Goal: Register for event/course

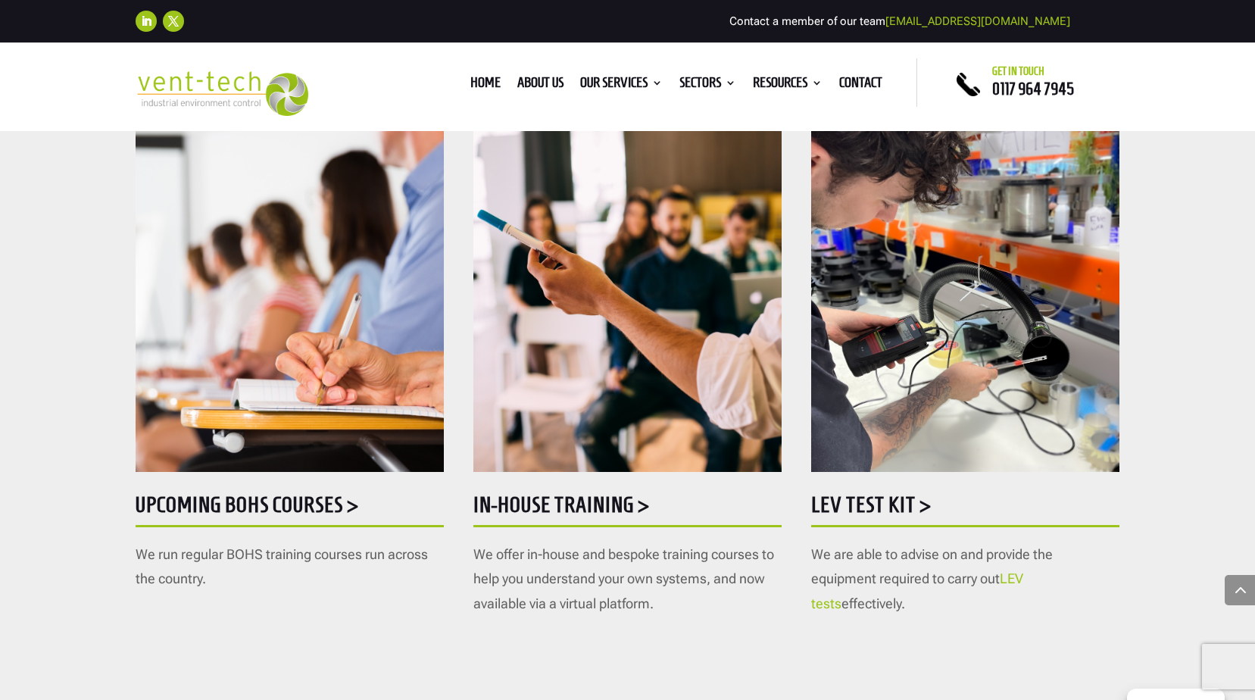
scroll to position [757, 0]
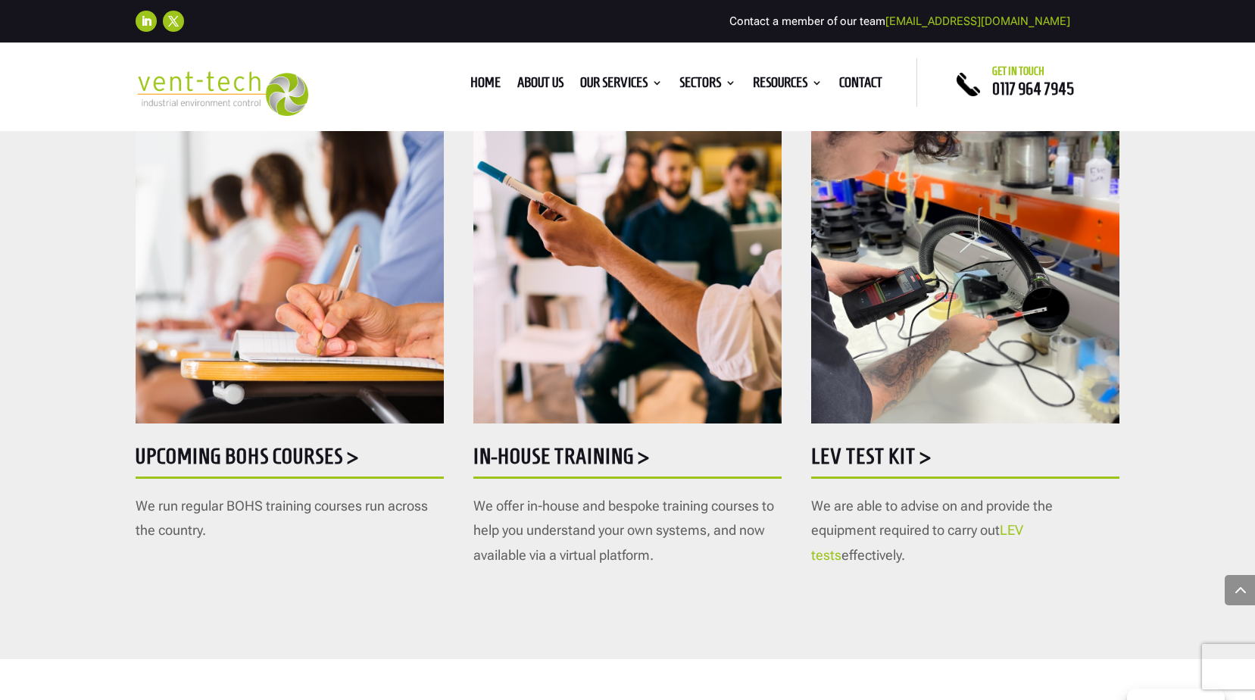
click at [245, 455] on h5 "Upcoming BOHS courses >" at bounding box center [290, 460] width 308 height 30
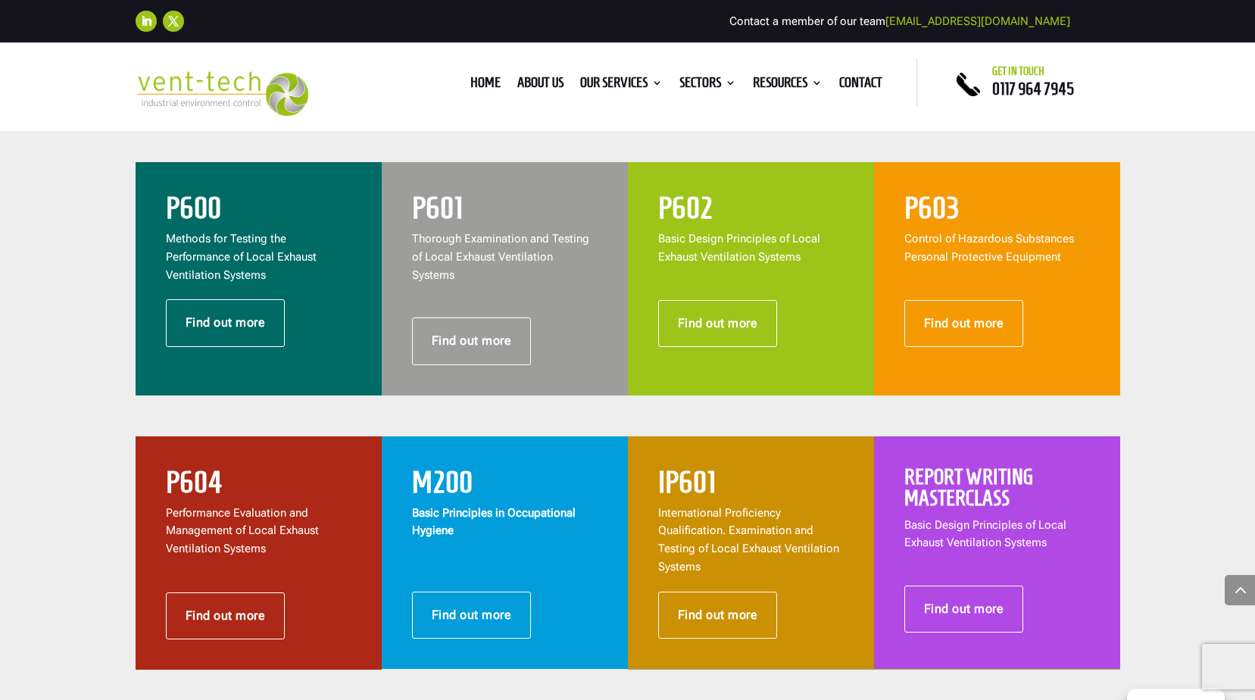
scroll to position [606, 0]
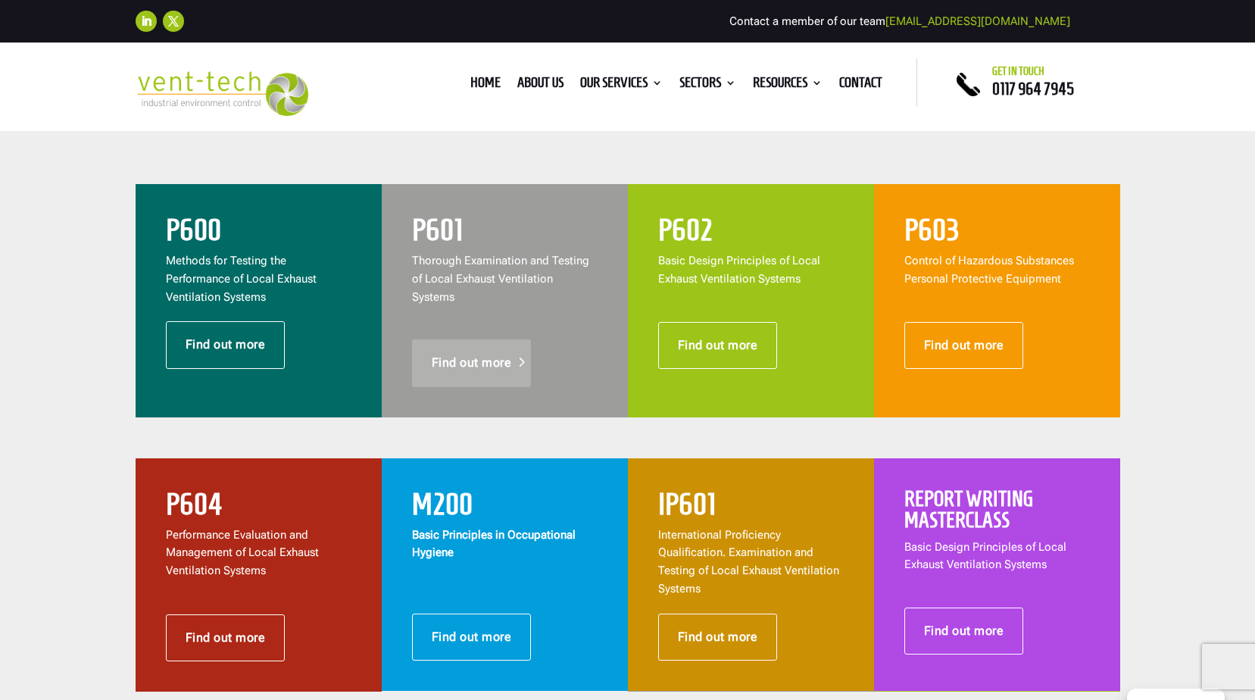
click at [469, 345] on link "Find out more" at bounding box center [472, 362] width 120 height 47
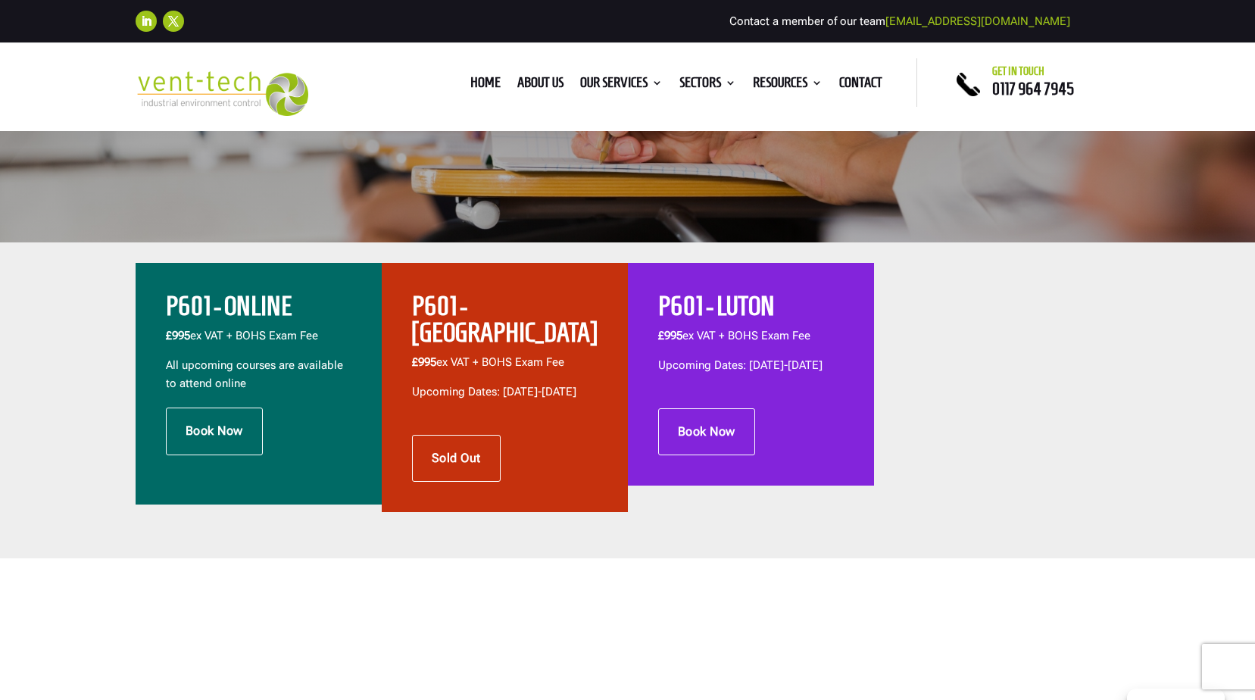
scroll to position [454, 0]
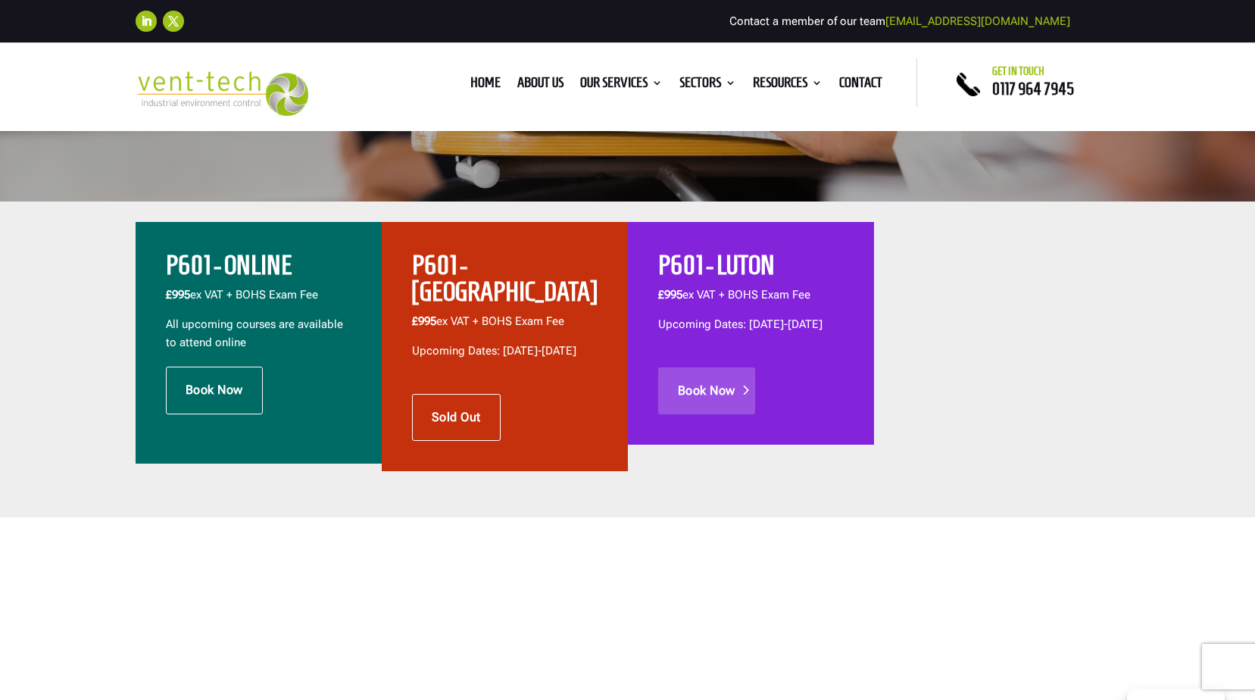
click at [712, 400] on link "Book Now" at bounding box center [706, 390] width 97 height 47
